Goal: Task Accomplishment & Management: Use online tool/utility

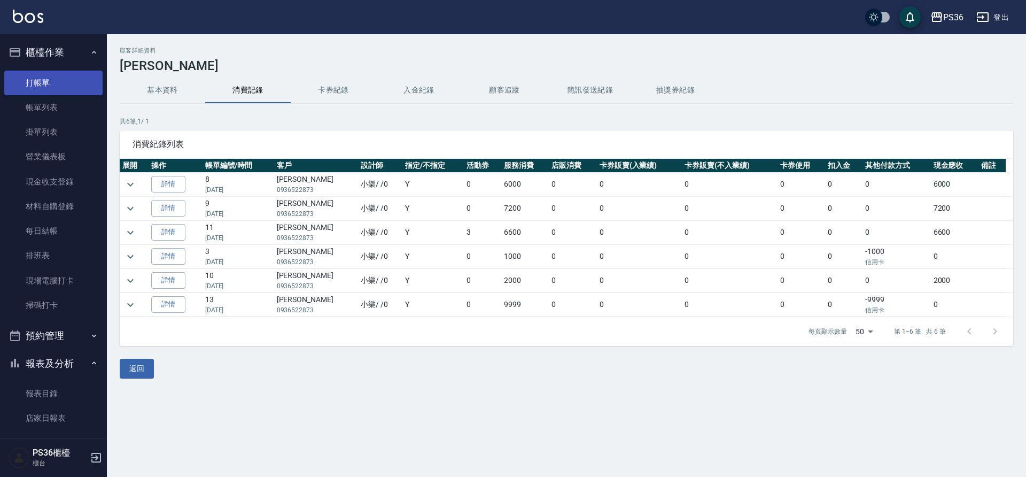
click at [68, 89] on link "打帳單" at bounding box center [53, 83] width 98 height 25
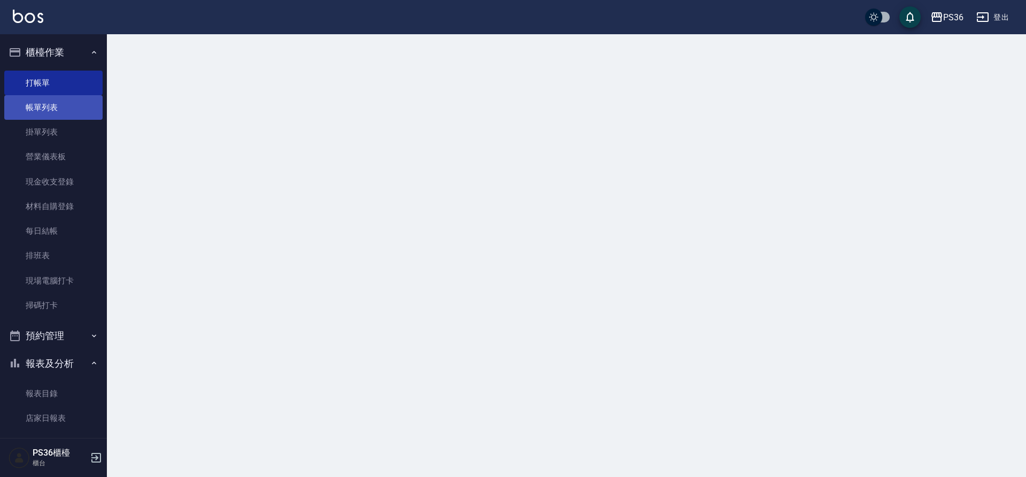
click at [63, 108] on link "帳單列表" at bounding box center [53, 107] width 98 height 25
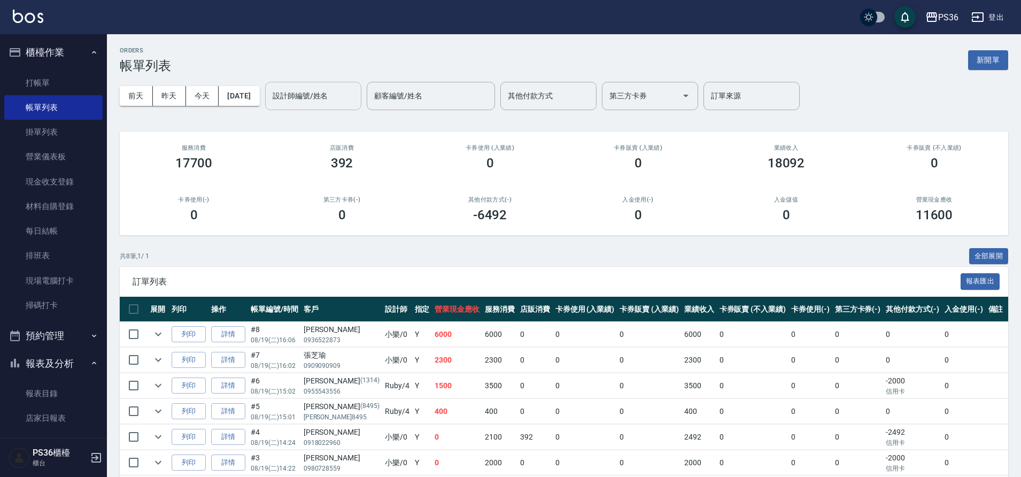
click at [311, 89] on div "設計師編號/姓名 設計師編號/姓名" at bounding box center [313, 96] width 96 height 28
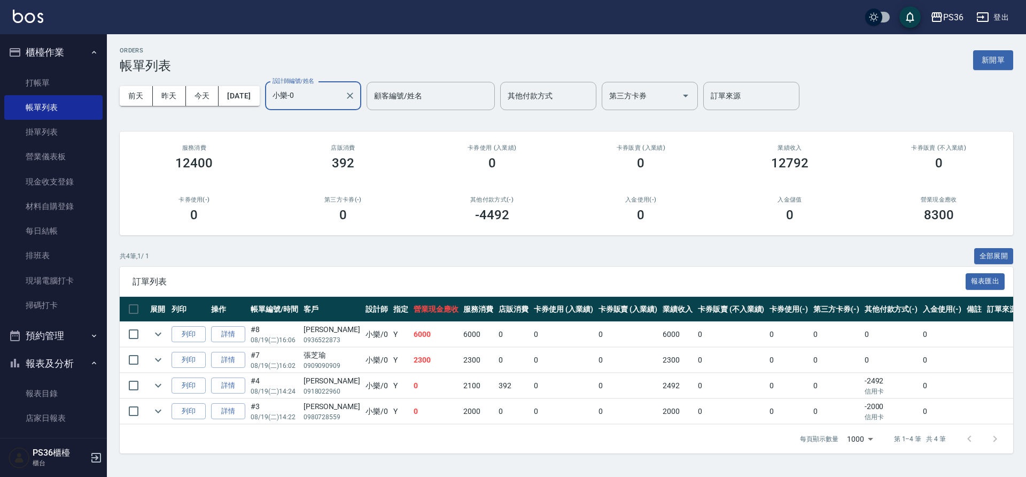
type input "小樂-0"
drag, startPoint x: 358, startPoint y: 167, endPoint x: 278, endPoint y: 154, distance: 80.6
click at [278, 154] on div "店販消費 392" at bounding box center [343, 157] width 149 height 52
click at [41, 88] on link "打帳單" at bounding box center [53, 83] width 98 height 25
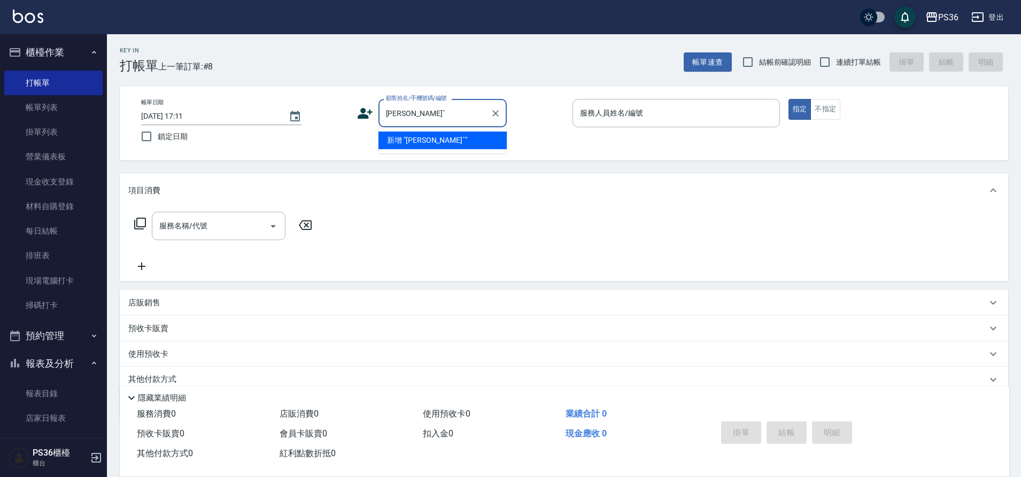
type input "張"
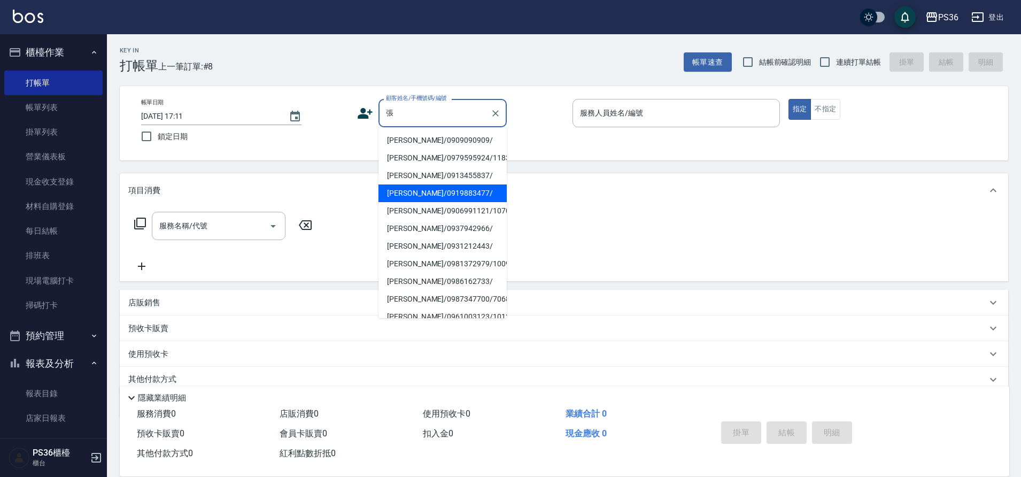
click at [442, 195] on li "[PERSON_NAME]/0919883477/" at bounding box center [442, 193] width 128 height 18
type input "[PERSON_NAME]/0919883477/"
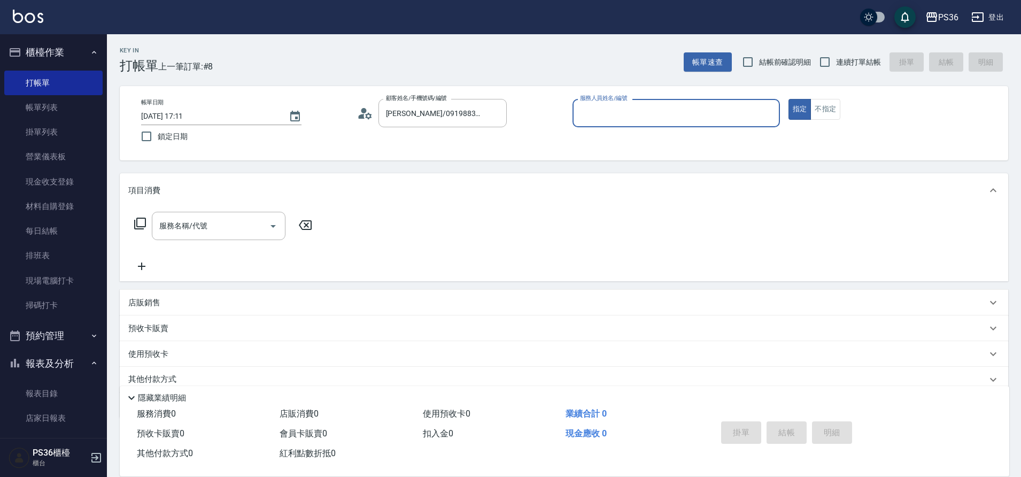
type input "小布-9"
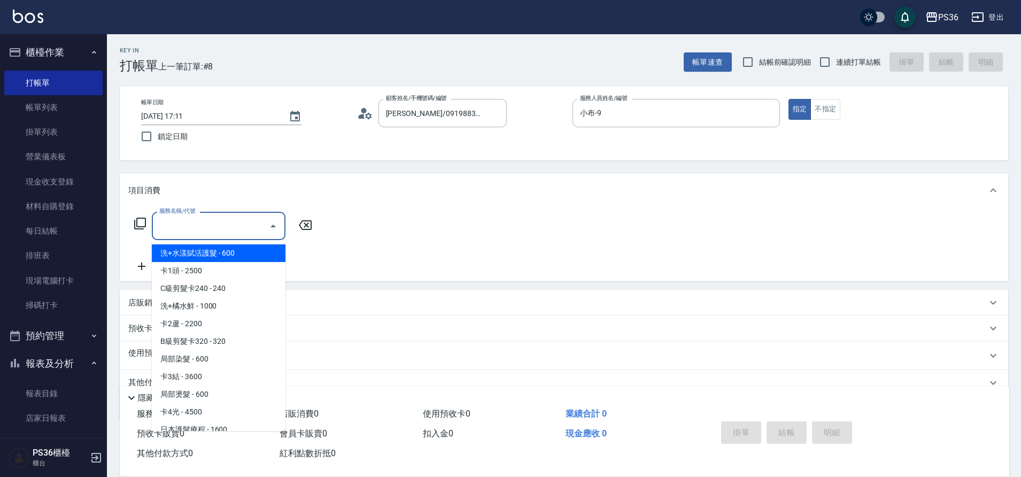
click at [202, 226] on div "服務名稱/代號 服務名稱/代號" at bounding box center [219, 226] width 134 height 28
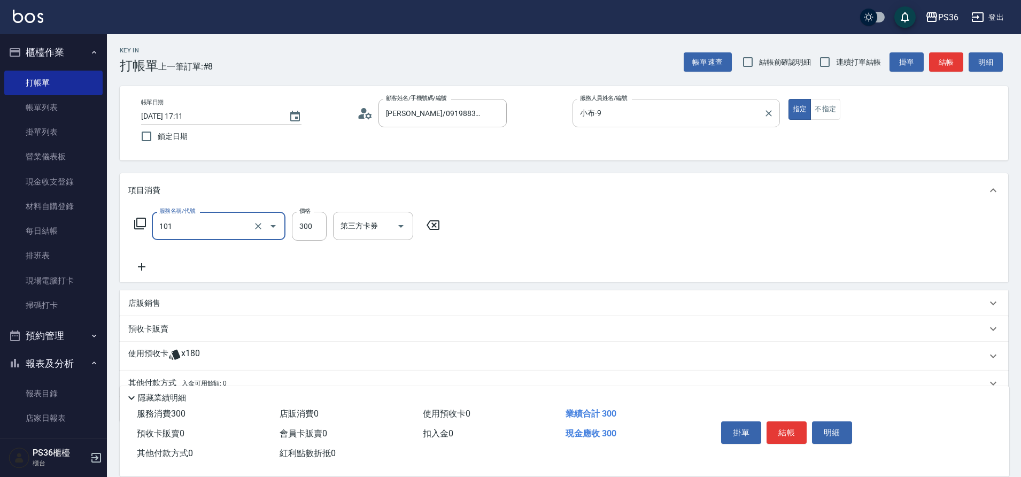
type input "洗髮(101)"
click at [672, 117] on input "小布-9" at bounding box center [668, 113] width 182 height 19
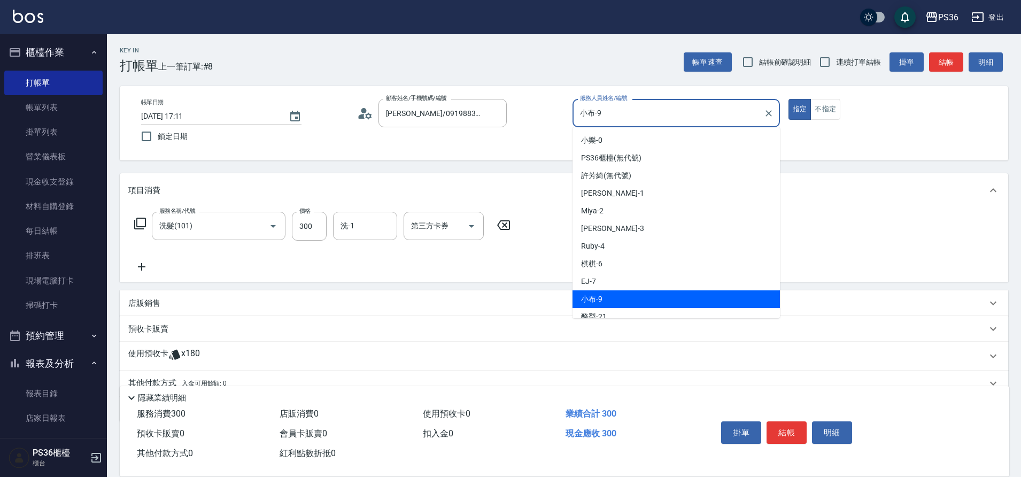
click at [672, 117] on input "小布-9" at bounding box center [668, 113] width 182 height 19
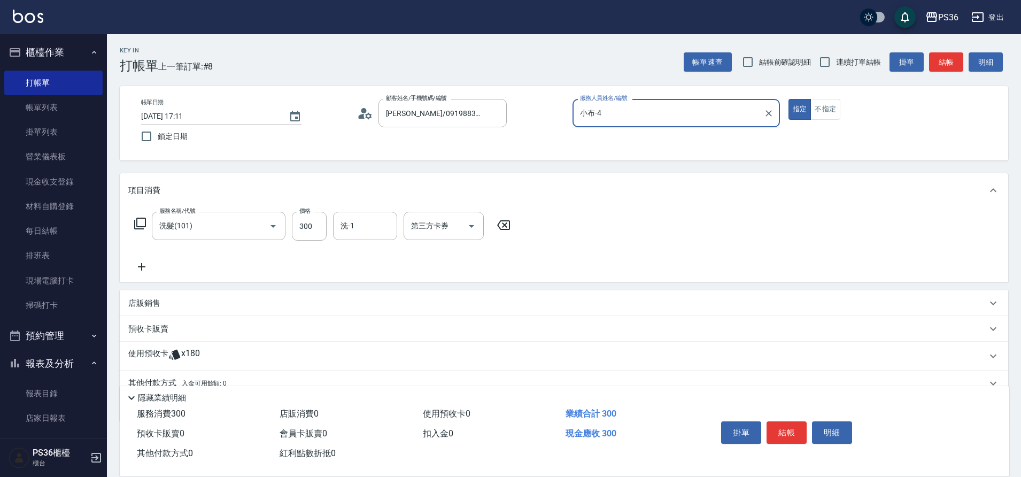
click at [672, 117] on input "小布-4" at bounding box center [668, 113] width 182 height 19
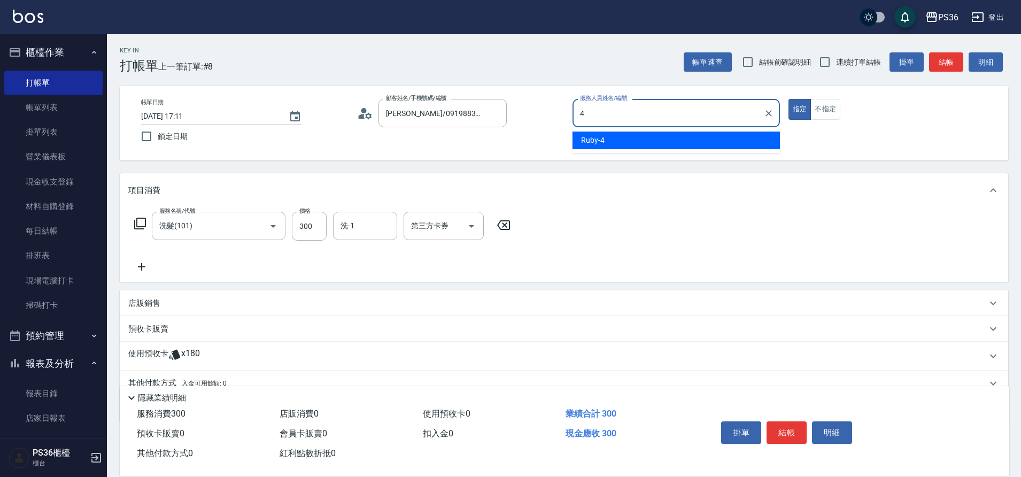
type input "Ruby-4"
type button "true"
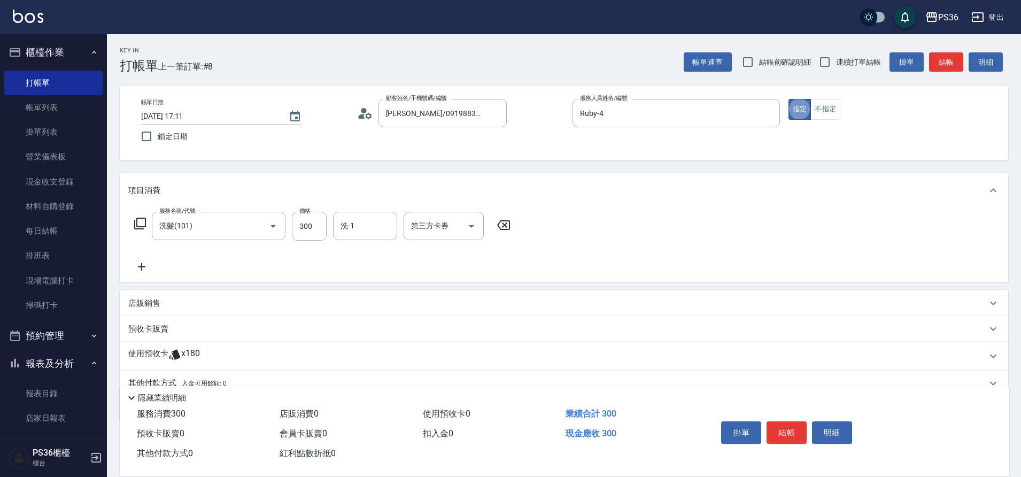
click at [356, 246] on div "服務名稱/代號 洗髮(101) 服務名稱/代號 價格 300 價格 洗-1 洗-1 第三方卡券 第三方卡券" at bounding box center [322, 242] width 389 height 61
click at [368, 230] on input "洗-1" at bounding box center [365, 225] width 55 height 19
type input "[PERSON_NAME]-22"
click at [785, 428] on button "結帳" at bounding box center [786, 432] width 40 height 22
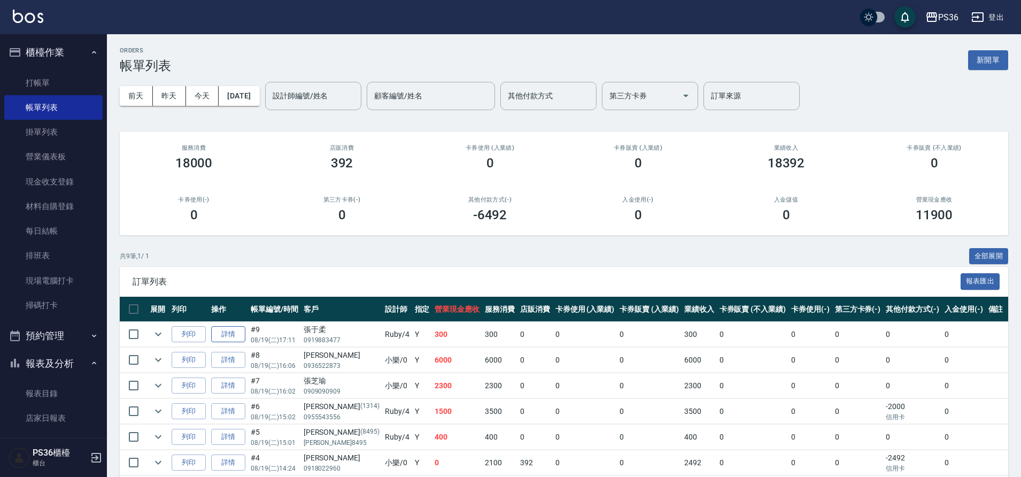
click at [238, 335] on link "詳情" at bounding box center [228, 334] width 34 height 17
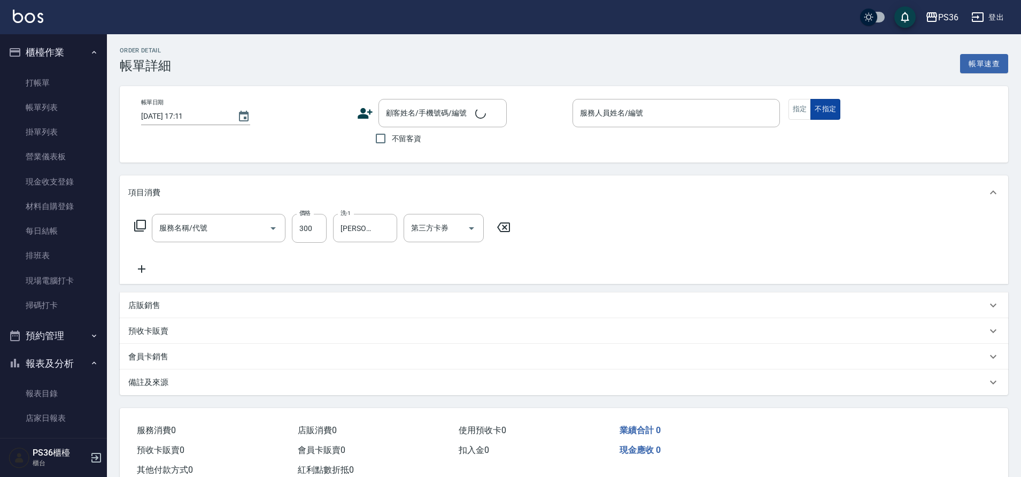
type input "洗髮(101)"
click at [826, 115] on button "不指定" at bounding box center [825, 109] width 30 height 21
type input "Ruby-4"
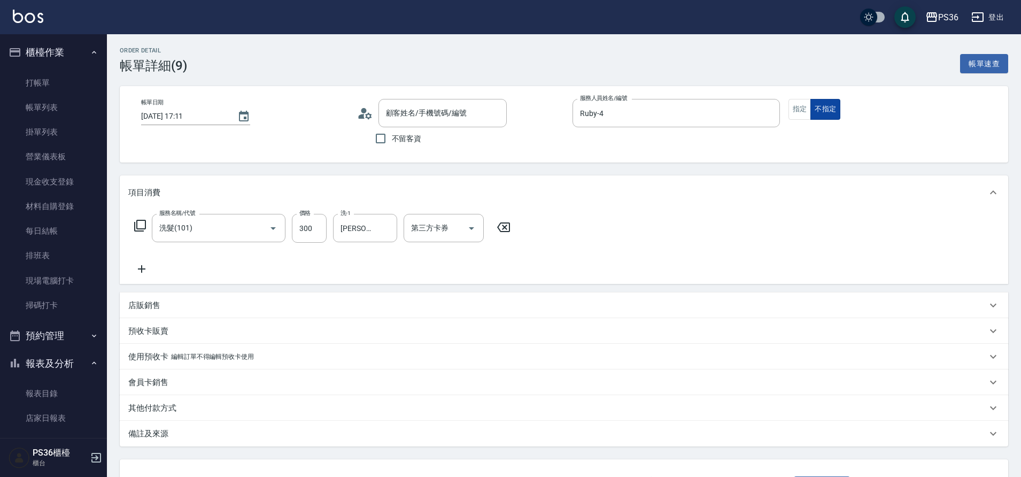
type input "[PERSON_NAME]/0919883477/"
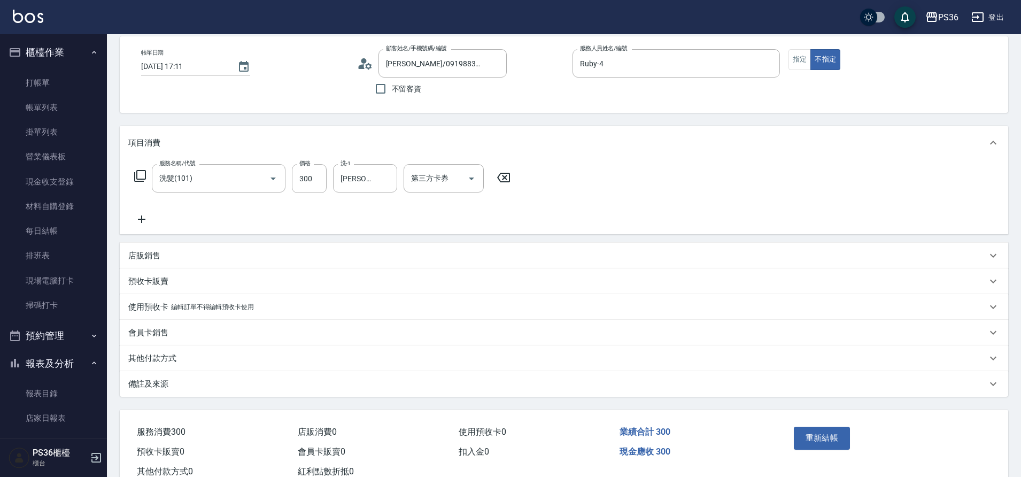
scroll to position [85, 0]
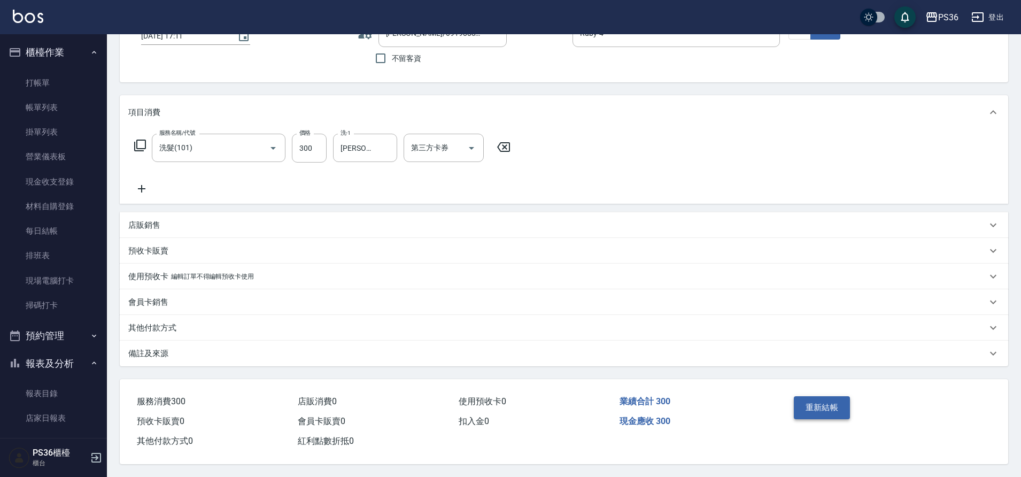
click at [813, 404] on button "重新結帳" at bounding box center [822, 407] width 57 height 22
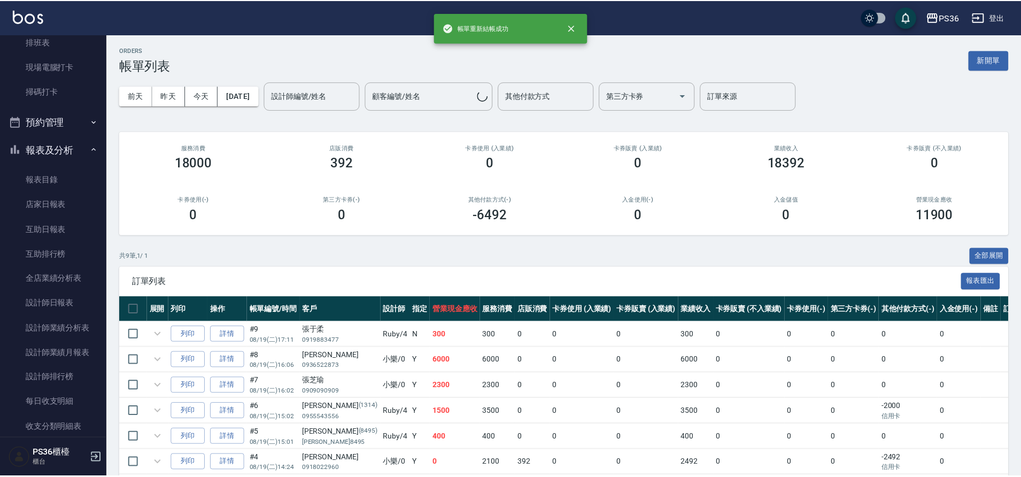
scroll to position [425, 0]
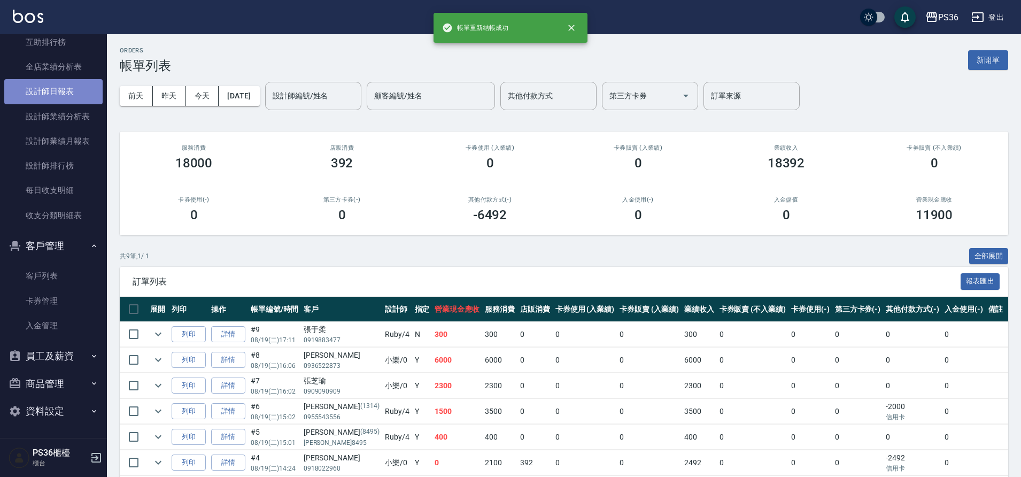
click at [57, 95] on link "設計師日報表" at bounding box center [53, 91] width 98 height 25
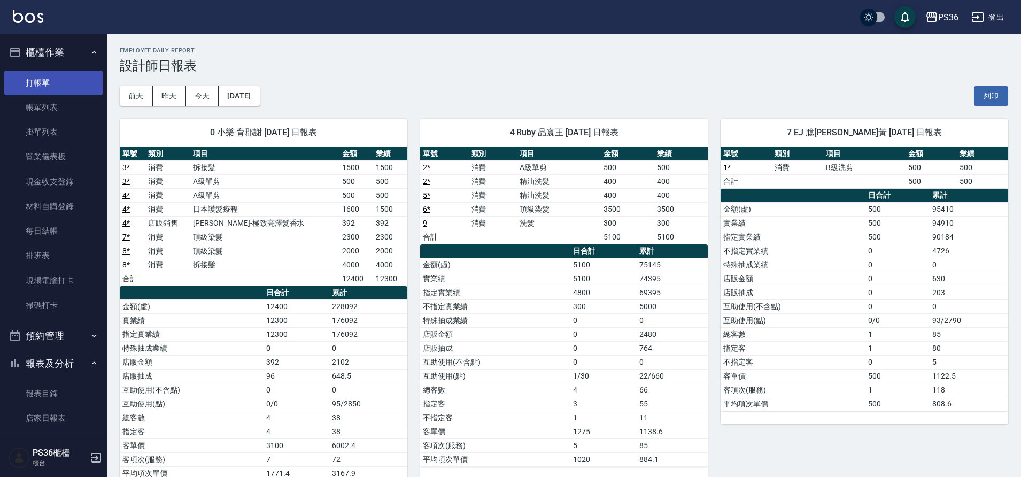
click at [5, 81] on link "打帳單" at bounding box center [53, 83] width 98 height 25
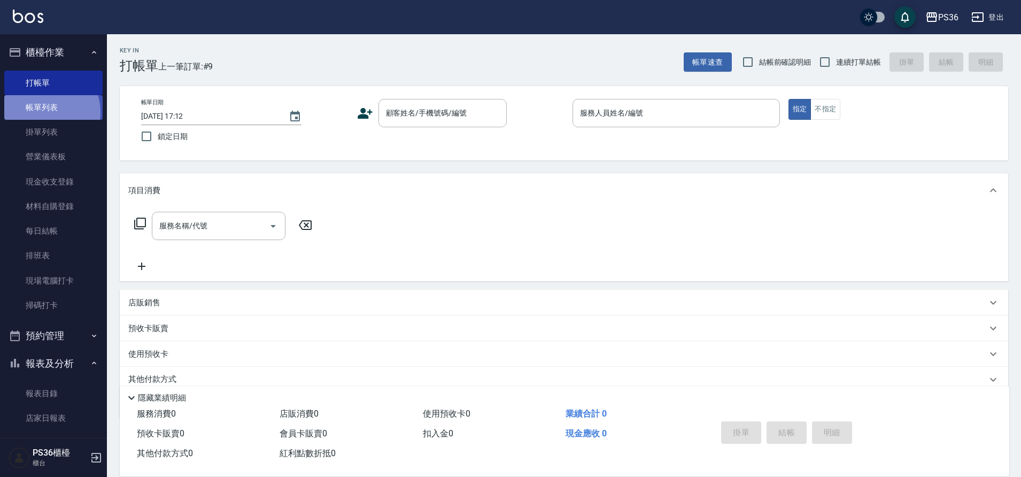
click at [46, 112] on link "帳單列表" at bounding box center [53, 107] width 98 height 25
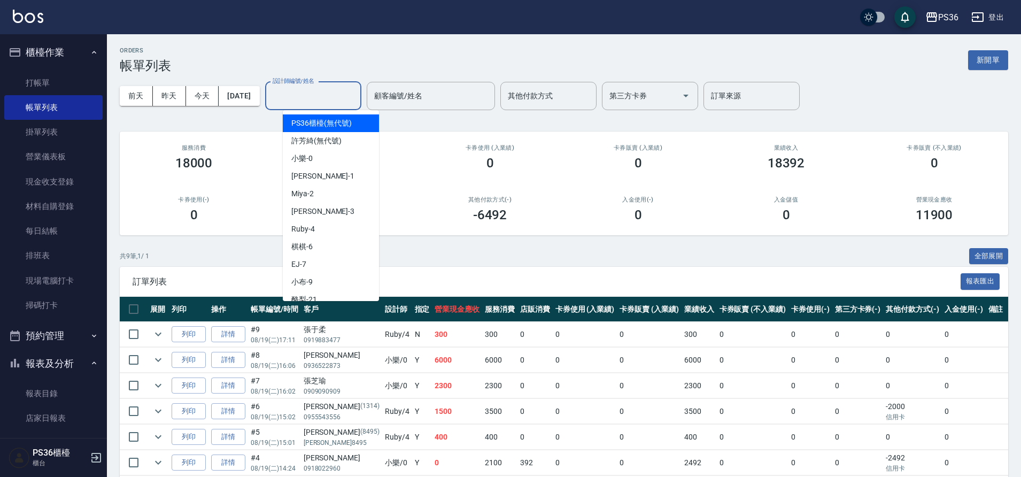
click at [322, 100] on input "設計師編號/姓名" at bounding box center [313, 96] width 87 height 19
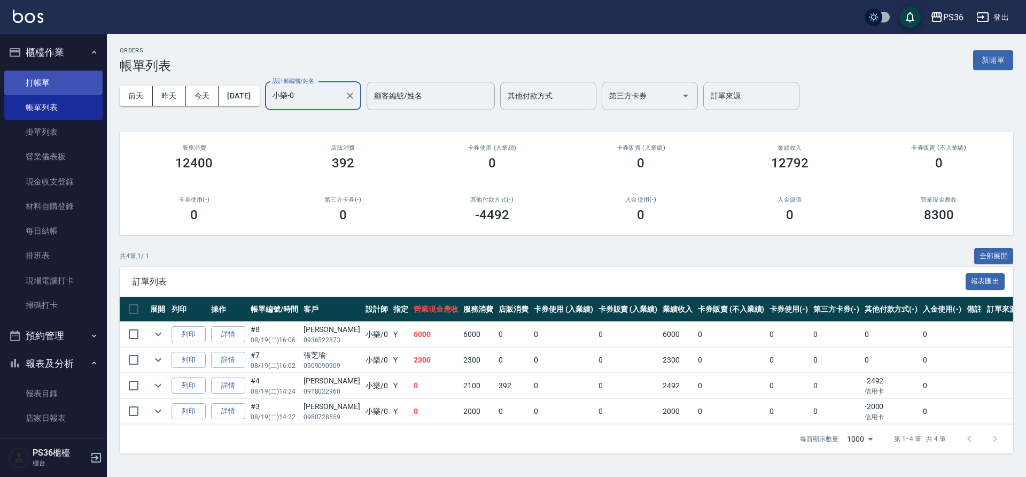
type input "小樂-0"
click at [53, 84] on link "打帳單" at bounding box center [53, 83] width 98 height 25
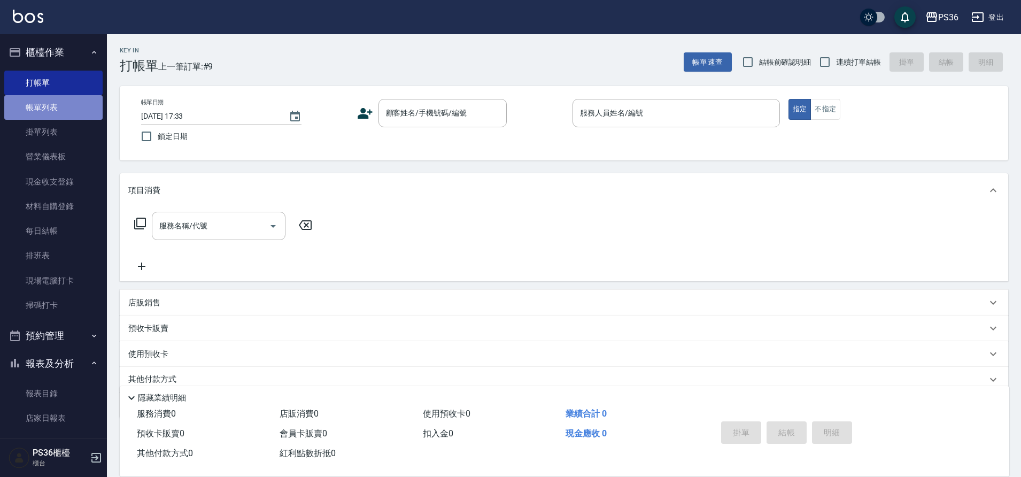
click at [55, 108] on link "帳單列表" at bounding box center [53, 107] width 98 height 25
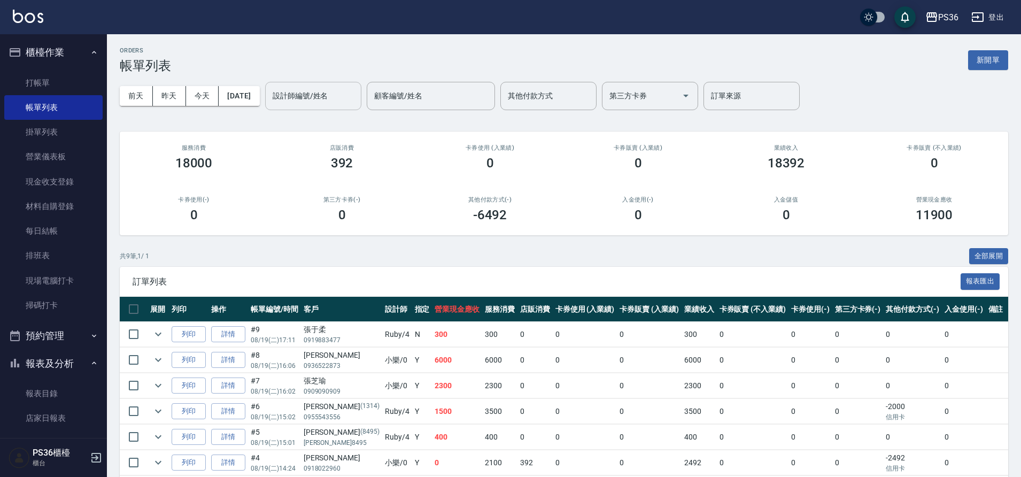
click at [337, 104] on input "設計師編號/姓名" at bounding box center [313, 96] width 87 height 19
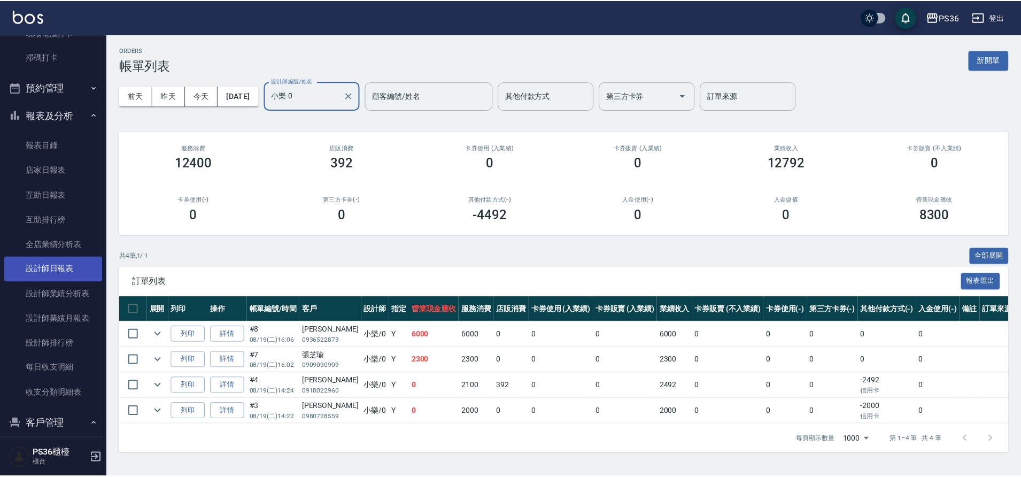
scroll to position [267, 0]
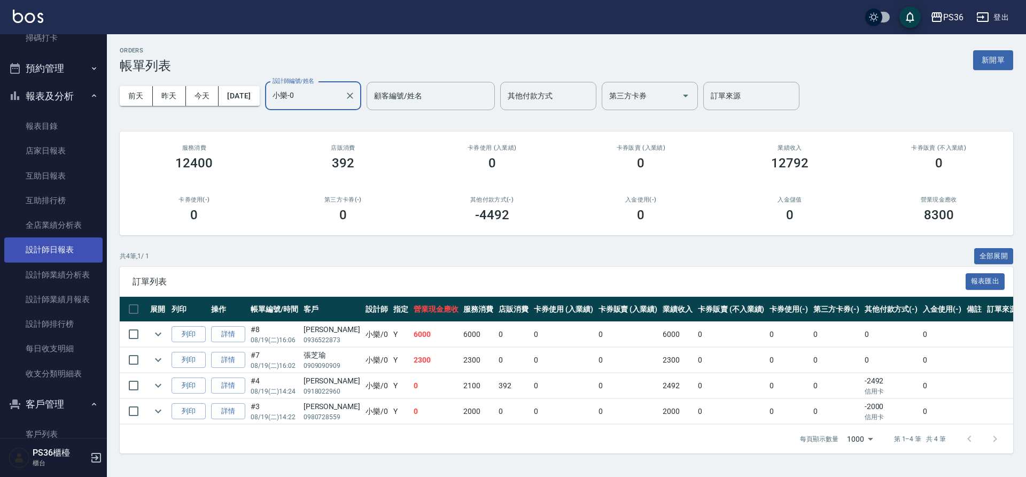
type input "小樂-0"
click at [69, 253] on link "設計師日報表" at bounding box center [53, 249] width 98 height 25
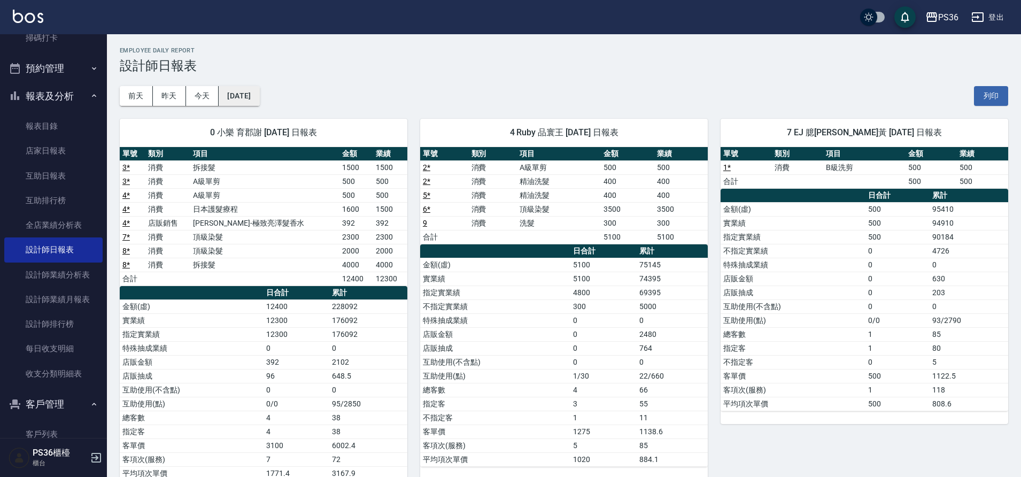
click at [234, 92] on button "[DATE]" at bounding box center [239, 96] width 41 height 20
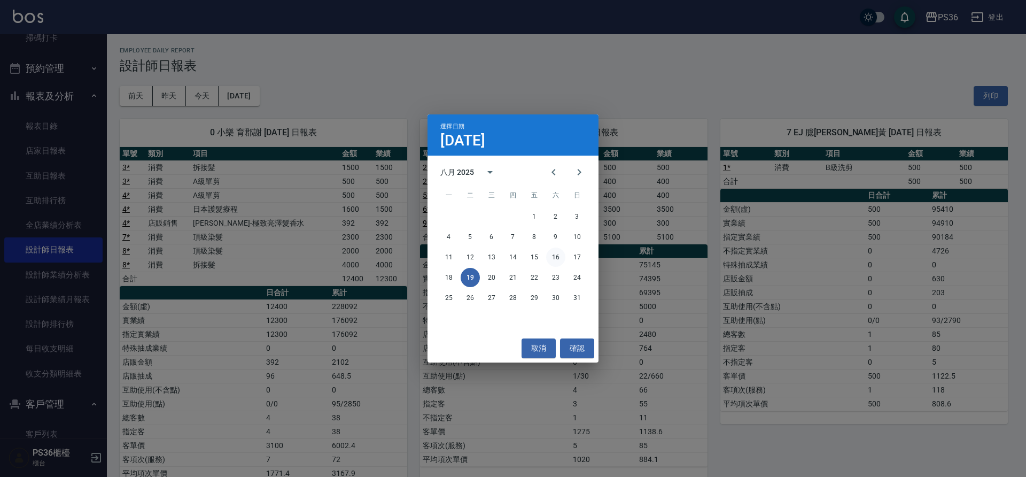
click at [558, 258] on button "16" at bounding box center [555, 256] width 19 height 19
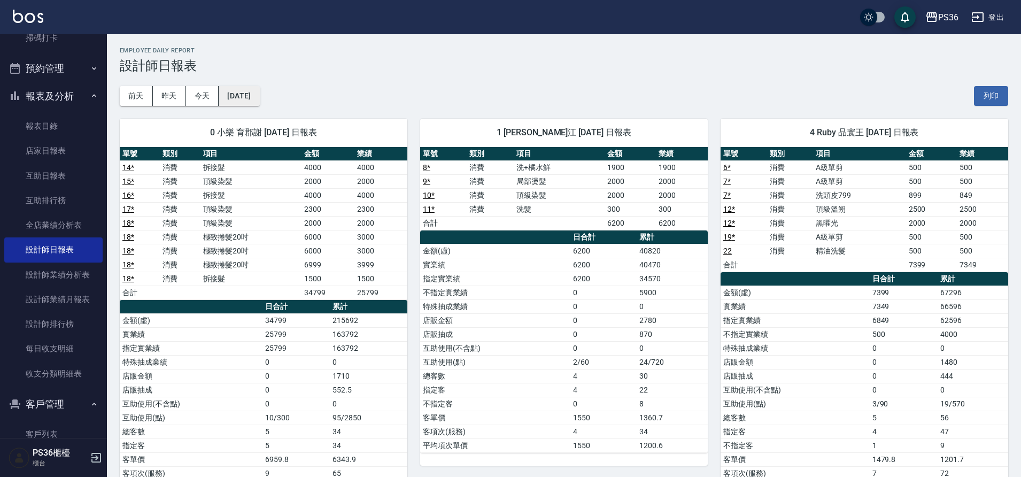
click at [259, 89] on button "[DATE]" at bounding box center [239, 96] width 41 height 20
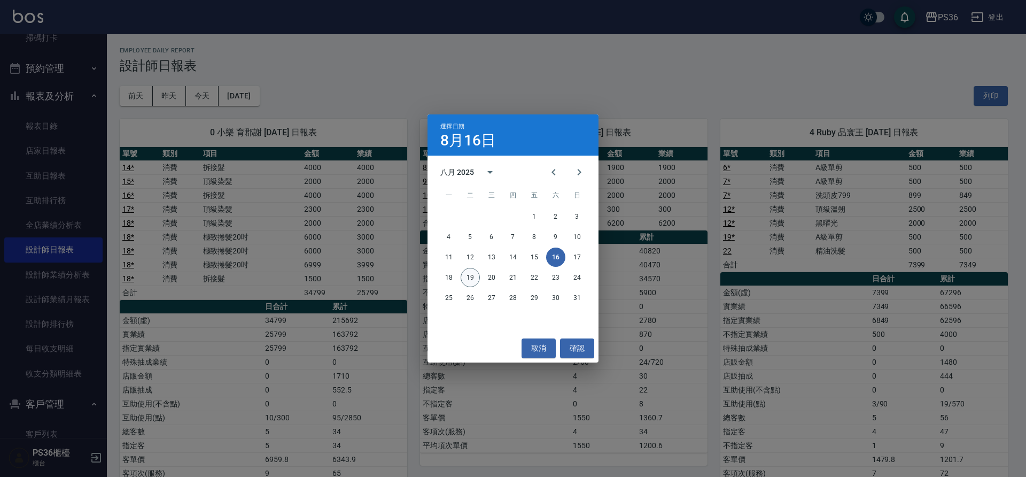
click at [468, 280] on button "19" at bounding box center [470, 277] width 19 height 19
